Goal: Check status

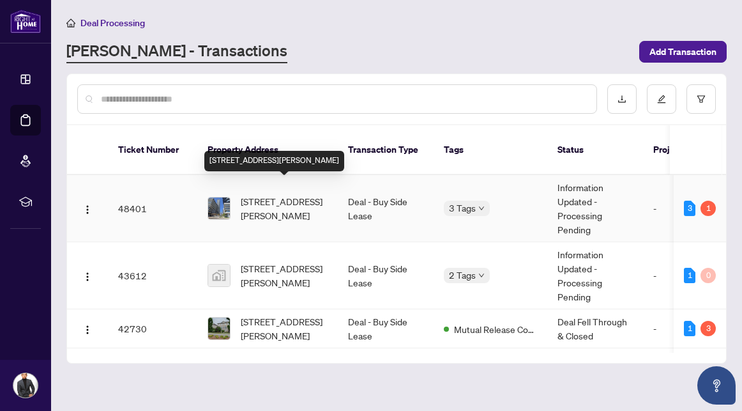
click at [280, 194] on span "[STREET_ADDRESS][PERSON_NAME]" at bounding box center [284, 208] width 87 height 28
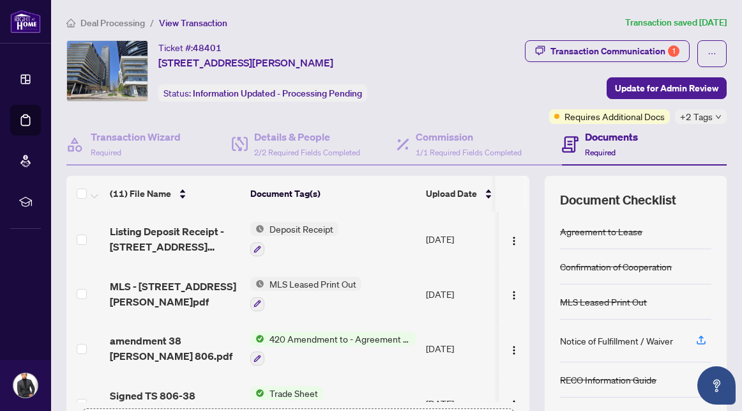
click at [645, 118] on span "Requires Additional Docs" at bounding box center [615, 116] width 100 height 14
click at [681, 124] on div "Documents Required" at bounding box center [644, 145] width 165 height 42
click at [683, 120] on span "+2 Tags" at bounding box center [696, 116] width 33 height 15
click at [531, 79] on div "Transaction Communication 1 Update for Admin Review Requires Additional Docs +2…" at bounding box center [588, 82] width 279 height 84
click at [564, 45] on div "Transaction Communication 1" at bounding box center [615, 51] width 129 height 20
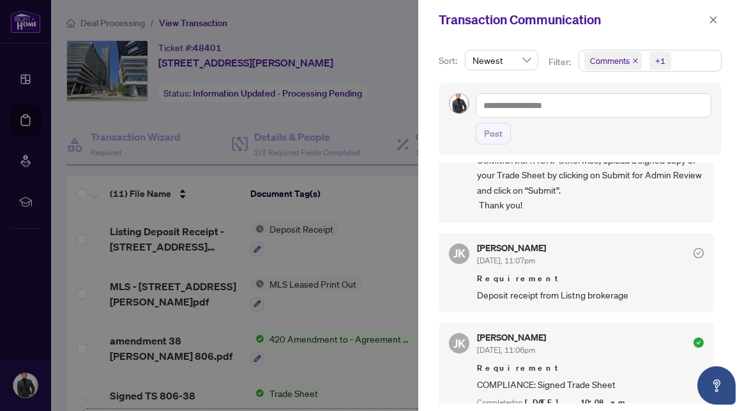
scroll to position [151, 0]
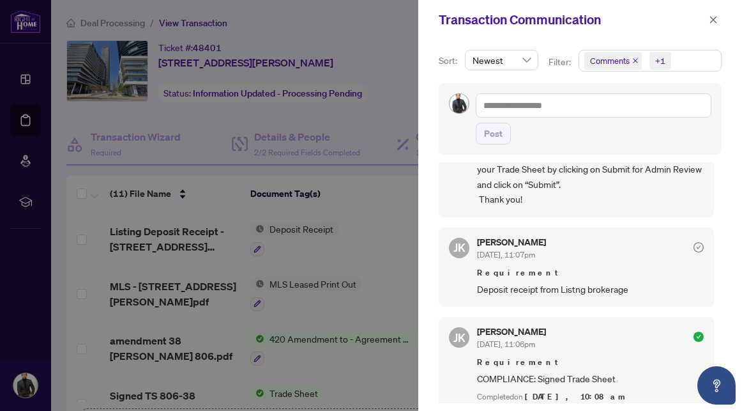
click at [370, 236] on div at bounding box center [371, 205] width 742 height 411
click at [709, 25] on button "button" at bounding box center [713, 19] width 17 height 15
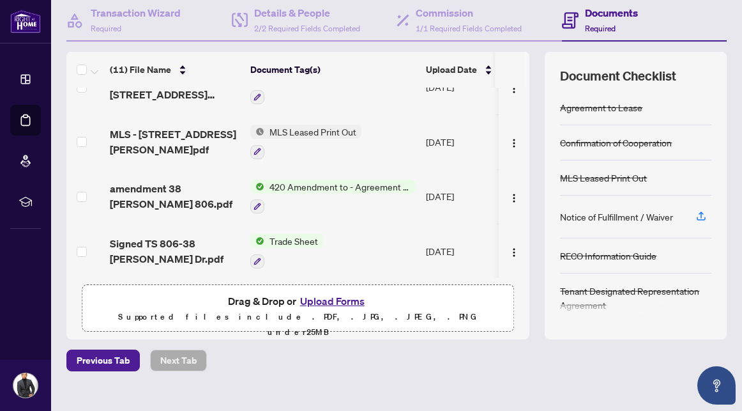
scroll to position [0, 0]
